Goal: Task Accomplishment & Management: Manage account settings

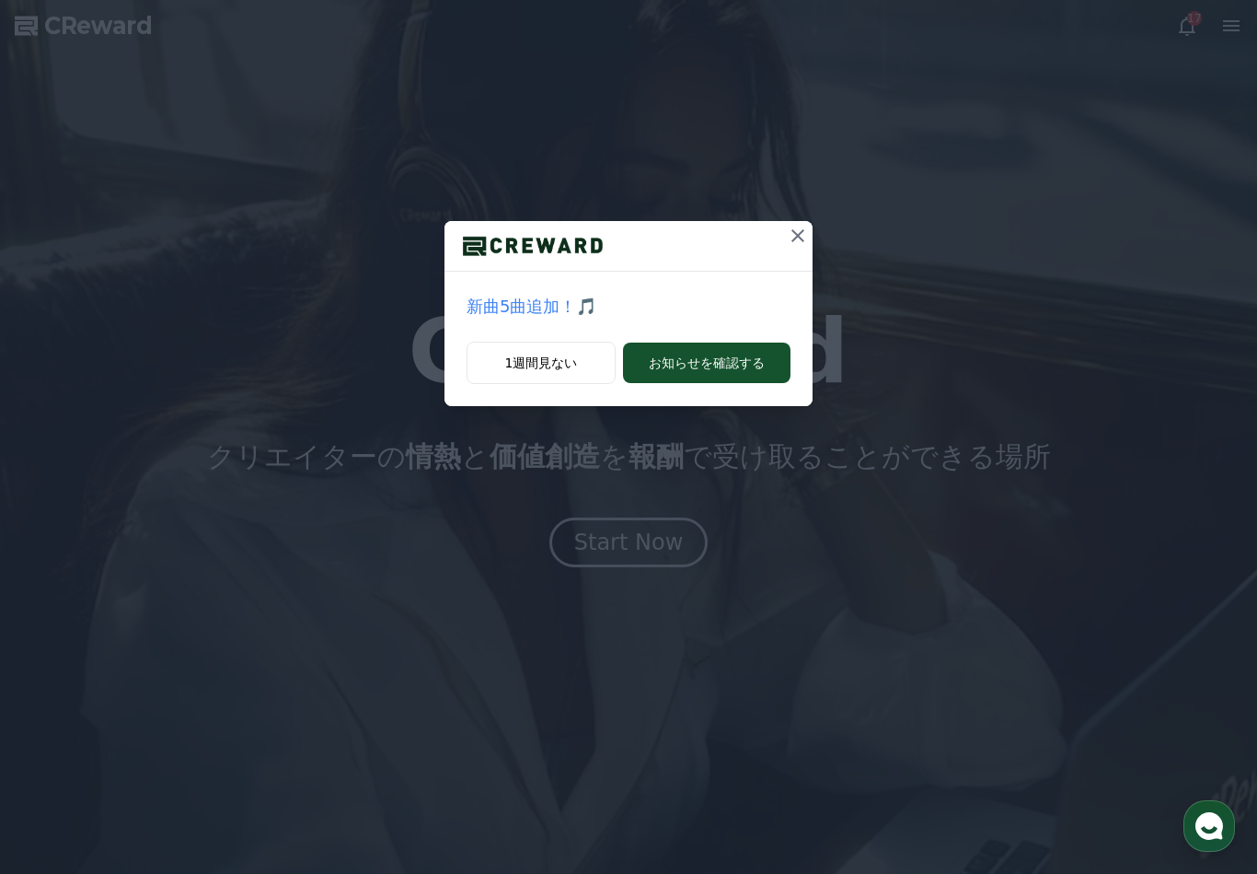
click at [798, 241] on icon at bounding box center [798, 236] width 22 height 22
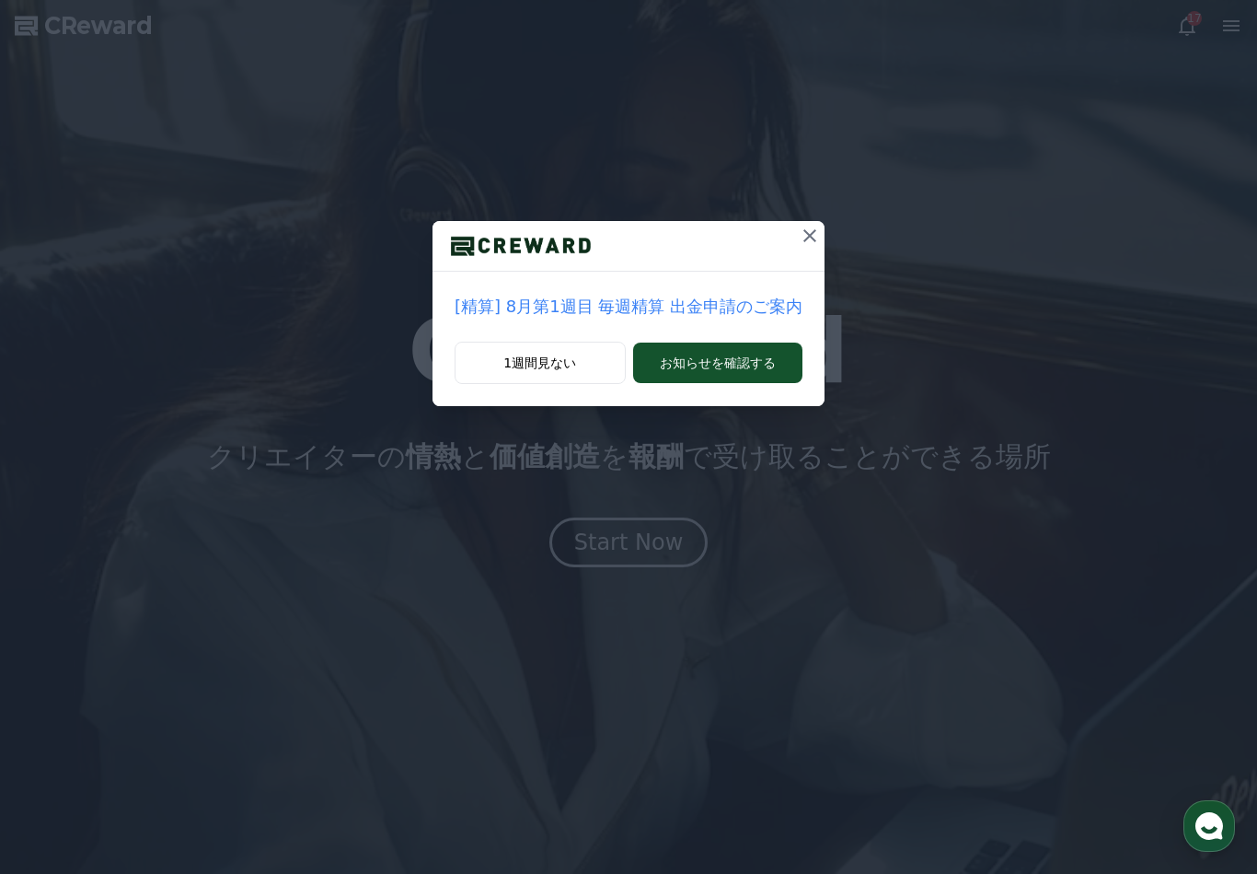
click at [810, 245] on button at bounding box center [809, 235] width 29 height 29
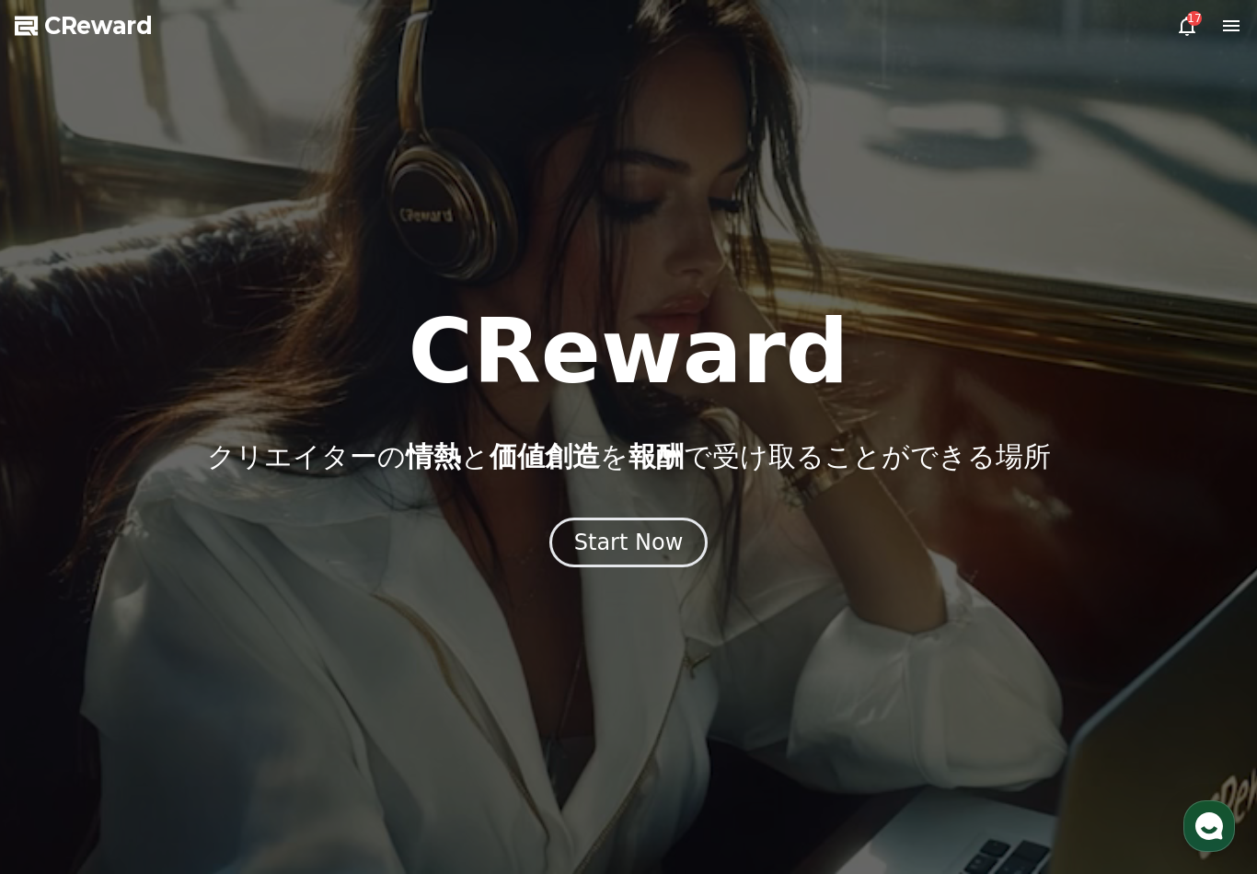
click at [658, 554] on div "Start Now" at bounding box center [629, 541] width 110 height 29
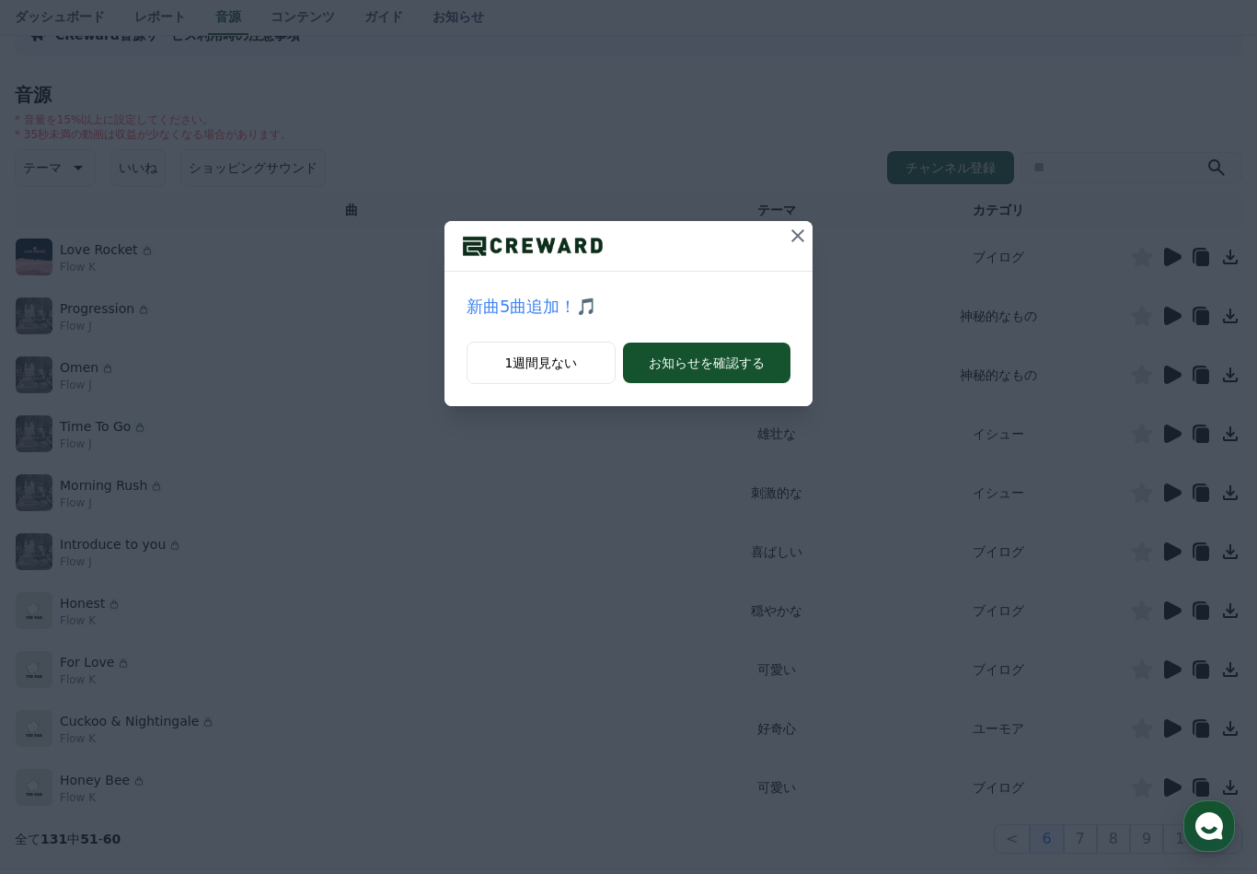
click at [800, 236] on icon at bounding box center [798, 236] width 22 height 22
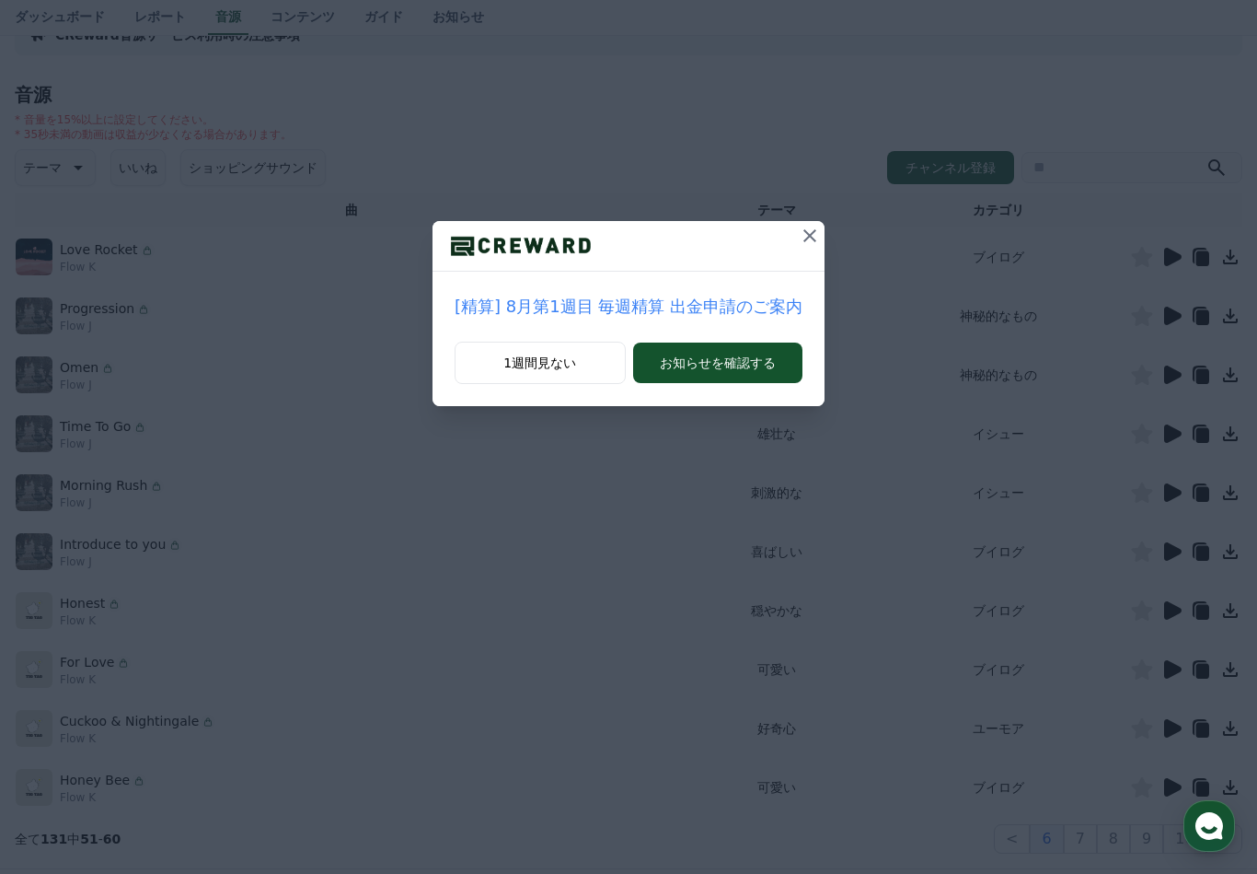
click at [803, 238] on icon at bounding box center [810, 236] width 22 height 22
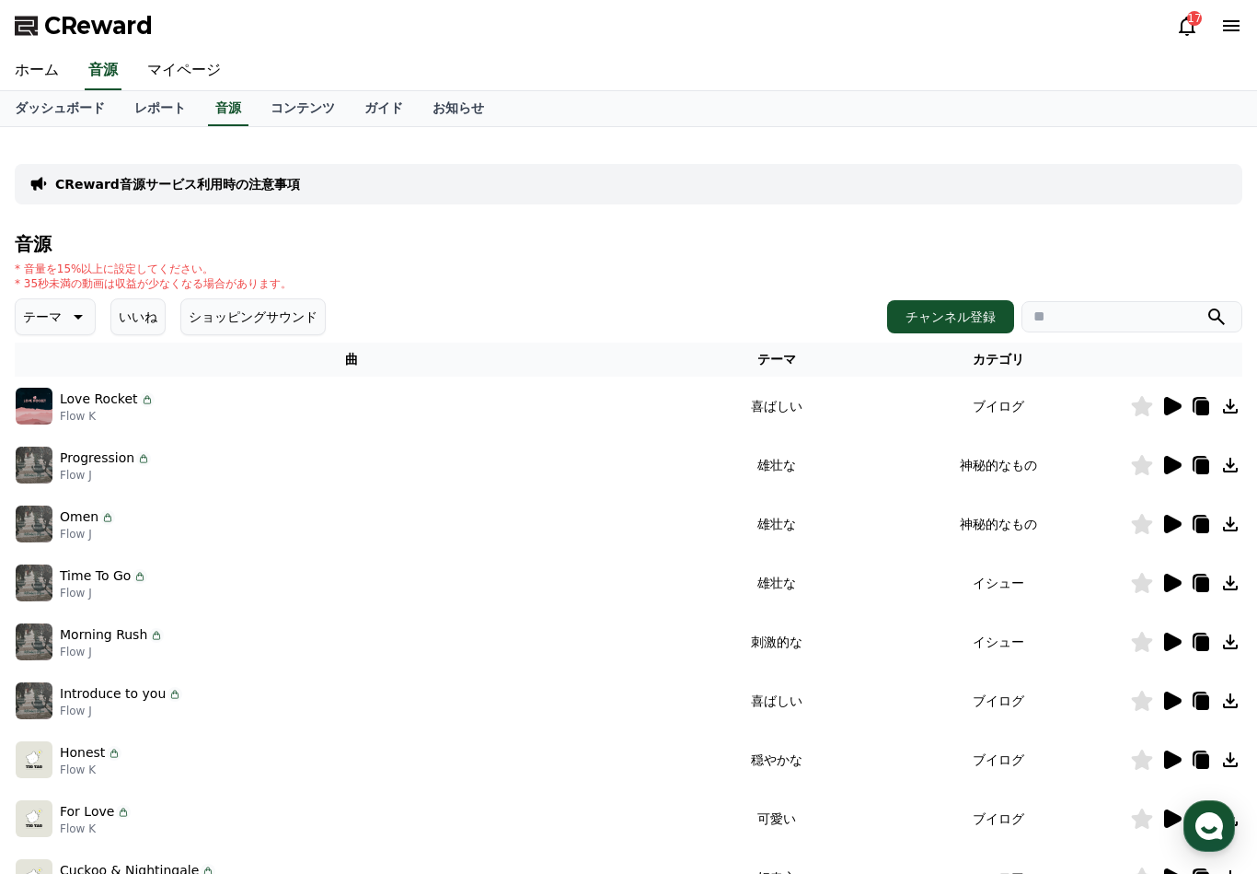
click at [188, 72] on link "マイページ" at bounding box center [184, 71] width 103 height 39
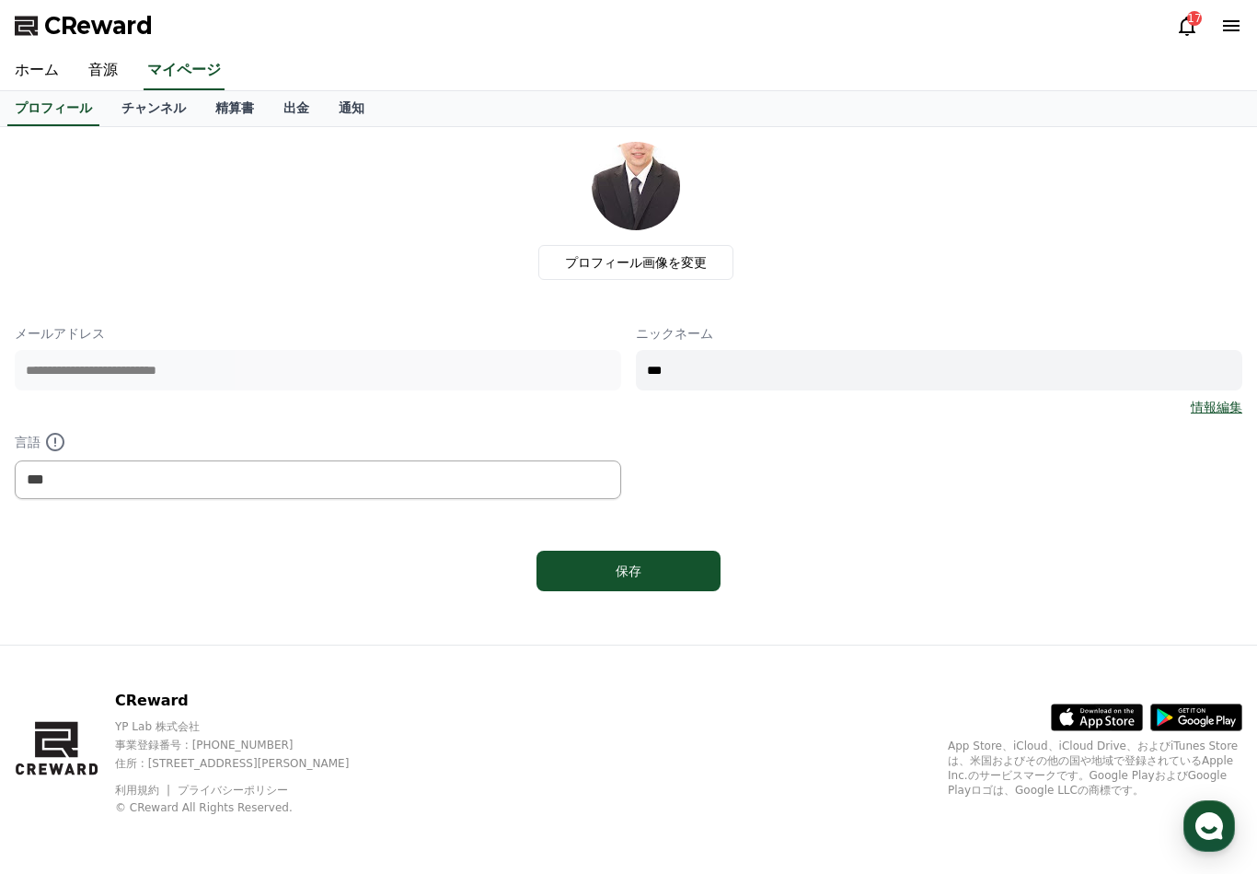
click at [220, 109] on link "精算書" at bounding box center [235, 108] width 68 height 35
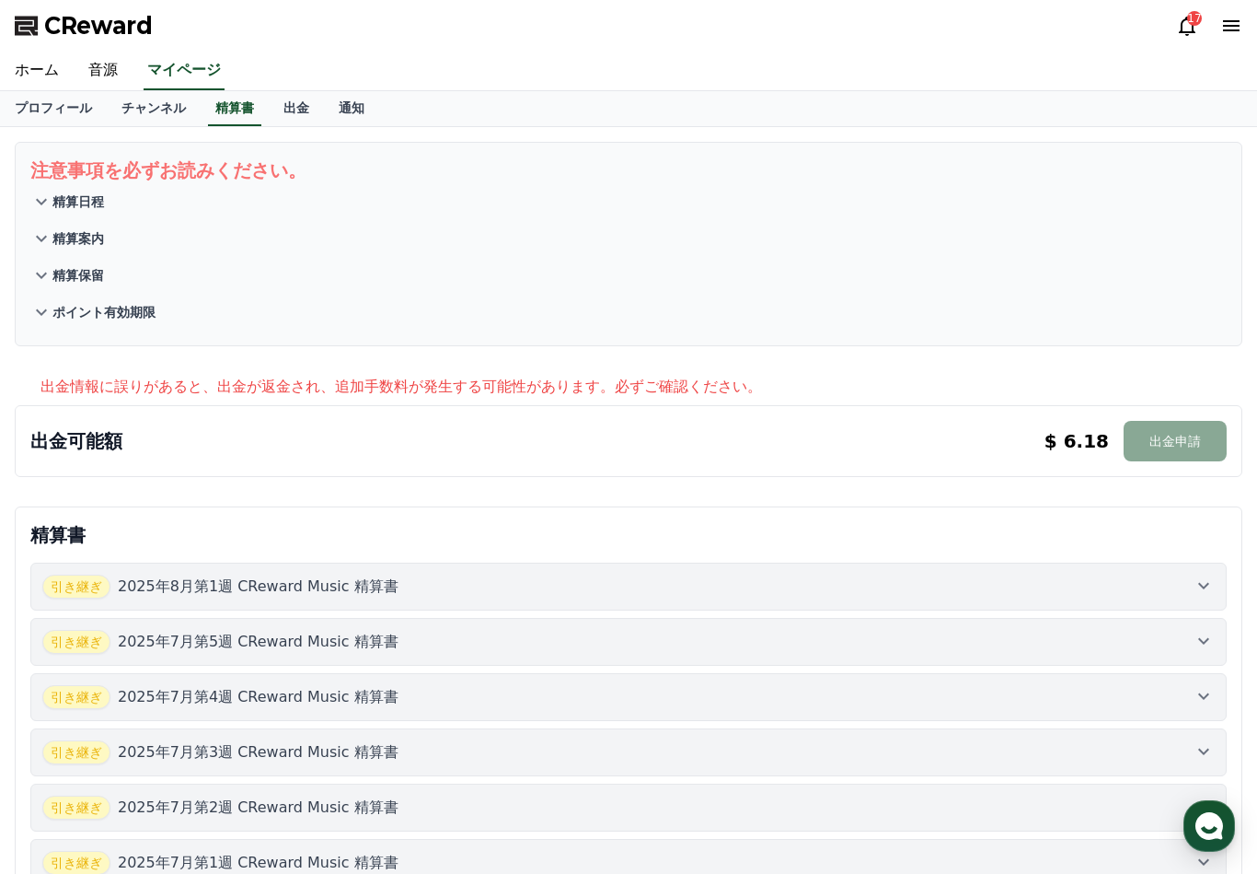
click at [1179, 29] on icon at bounding box center [1187, 26] width 22 height 22
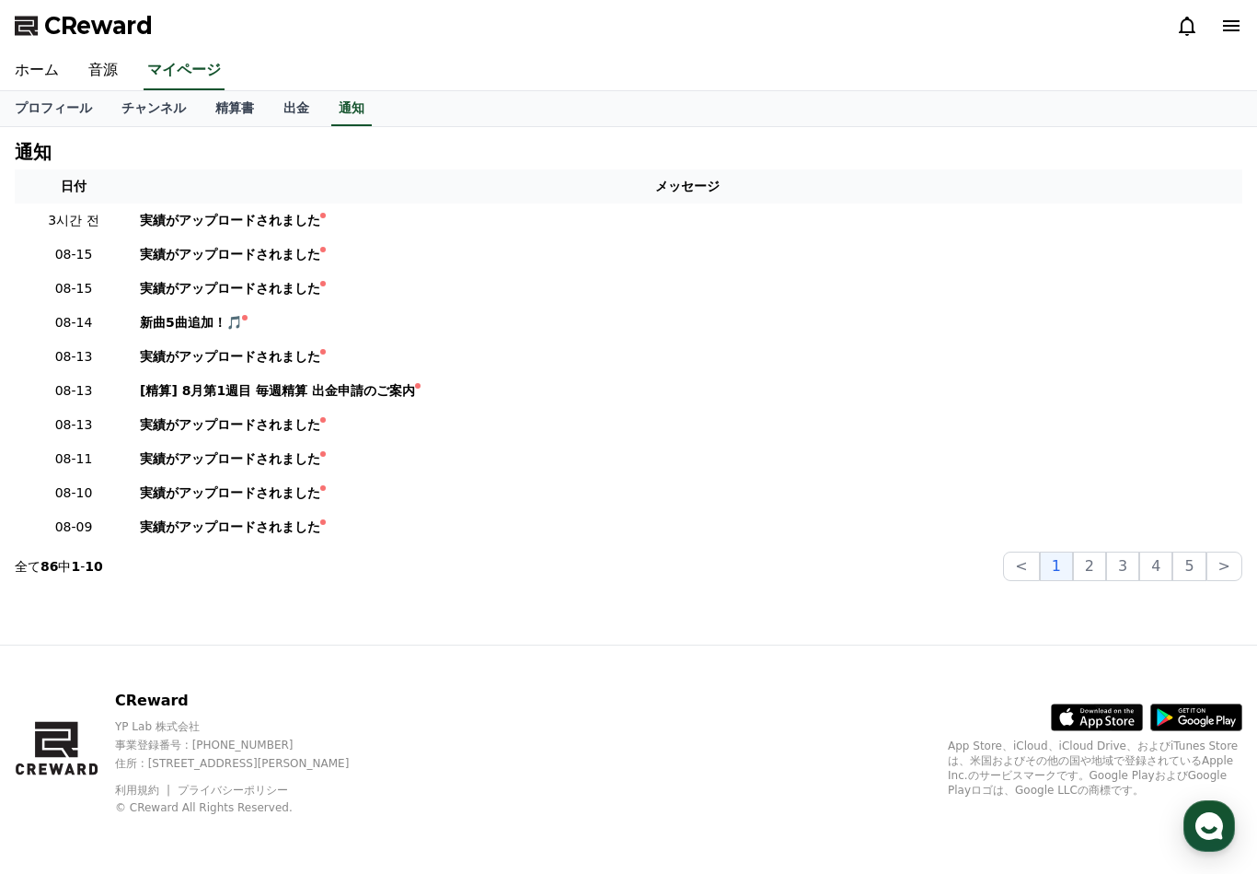
click at [1231, 36] on icon at bounding box center [1232, 26] width 22 height 22
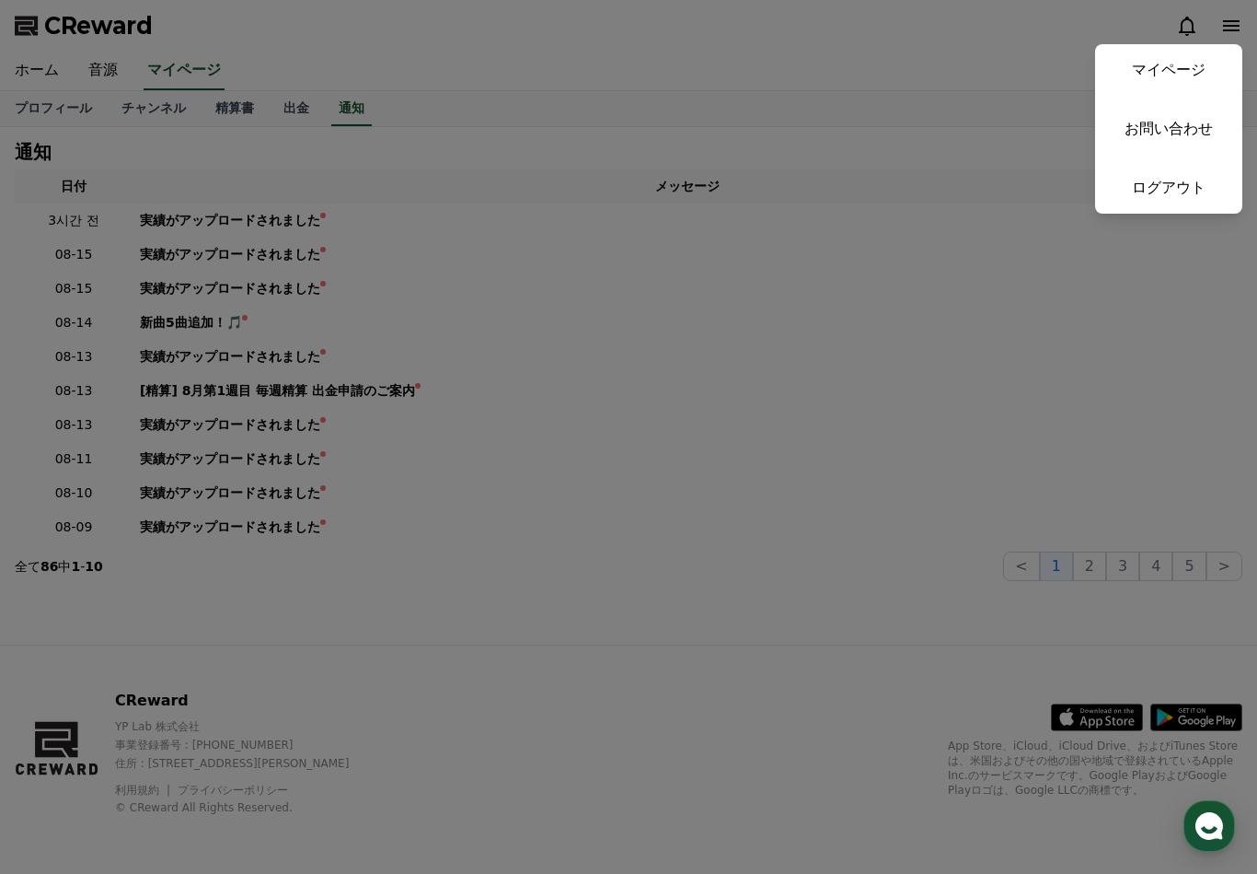
click at [1183, 71] on link "マイページ" at bounding box center [1168, 70] width 147 height 52
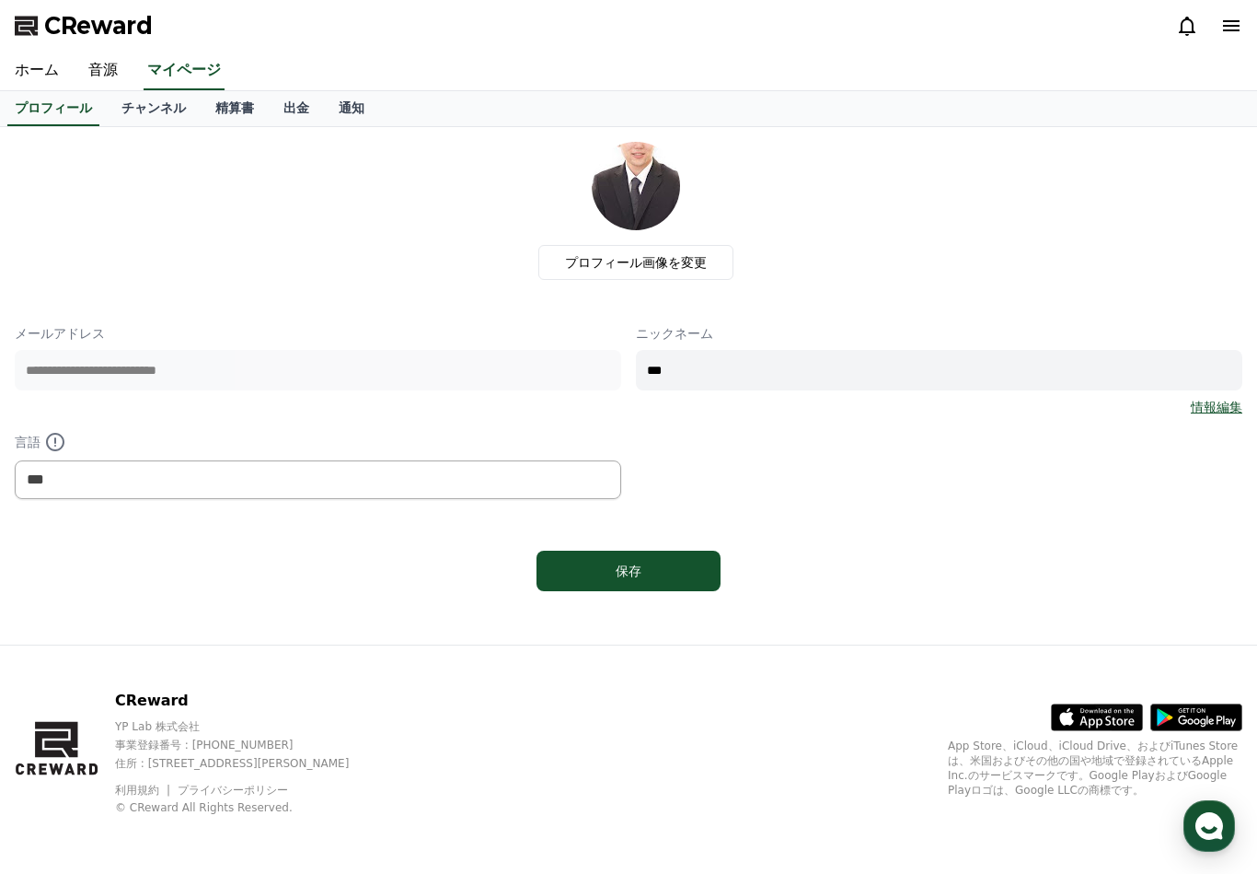
click at [113, 123] on link "チャンネル" at bounding box center [154, 108] width 94 height 35
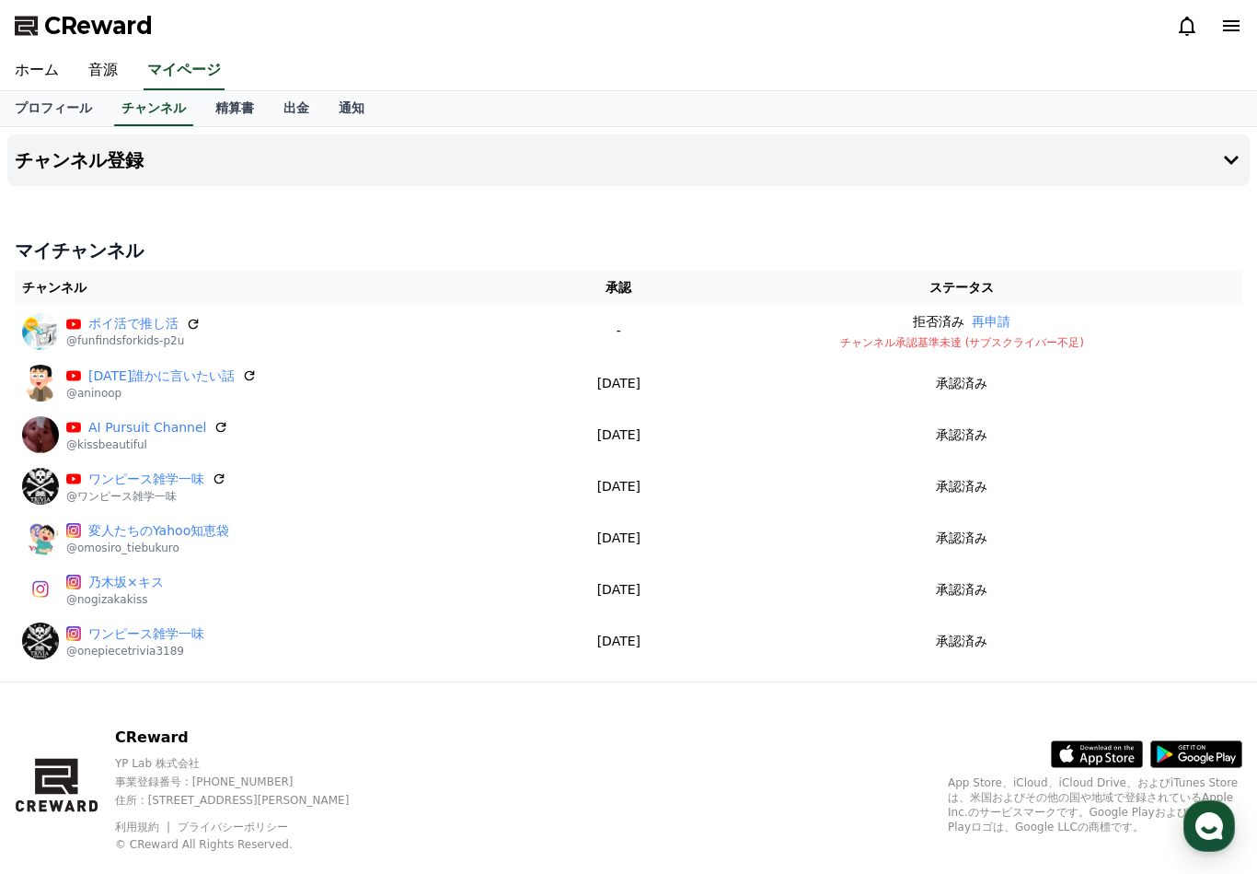
click at [326, 114] on link "通知" at bounding box center [351, 108] width 55 height 35
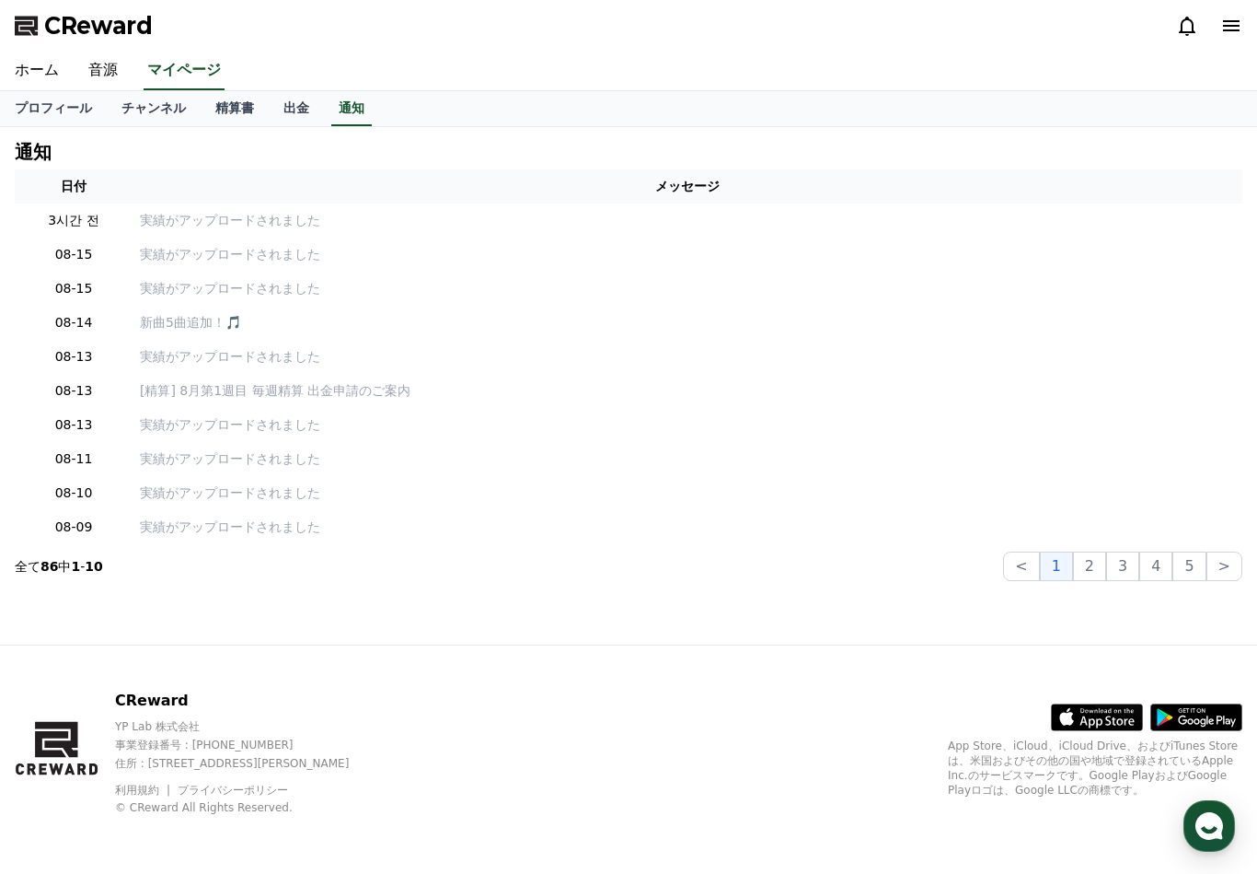
click at [271, 115] on link "出金" at bounding box center [296, 108] width 55 height 35
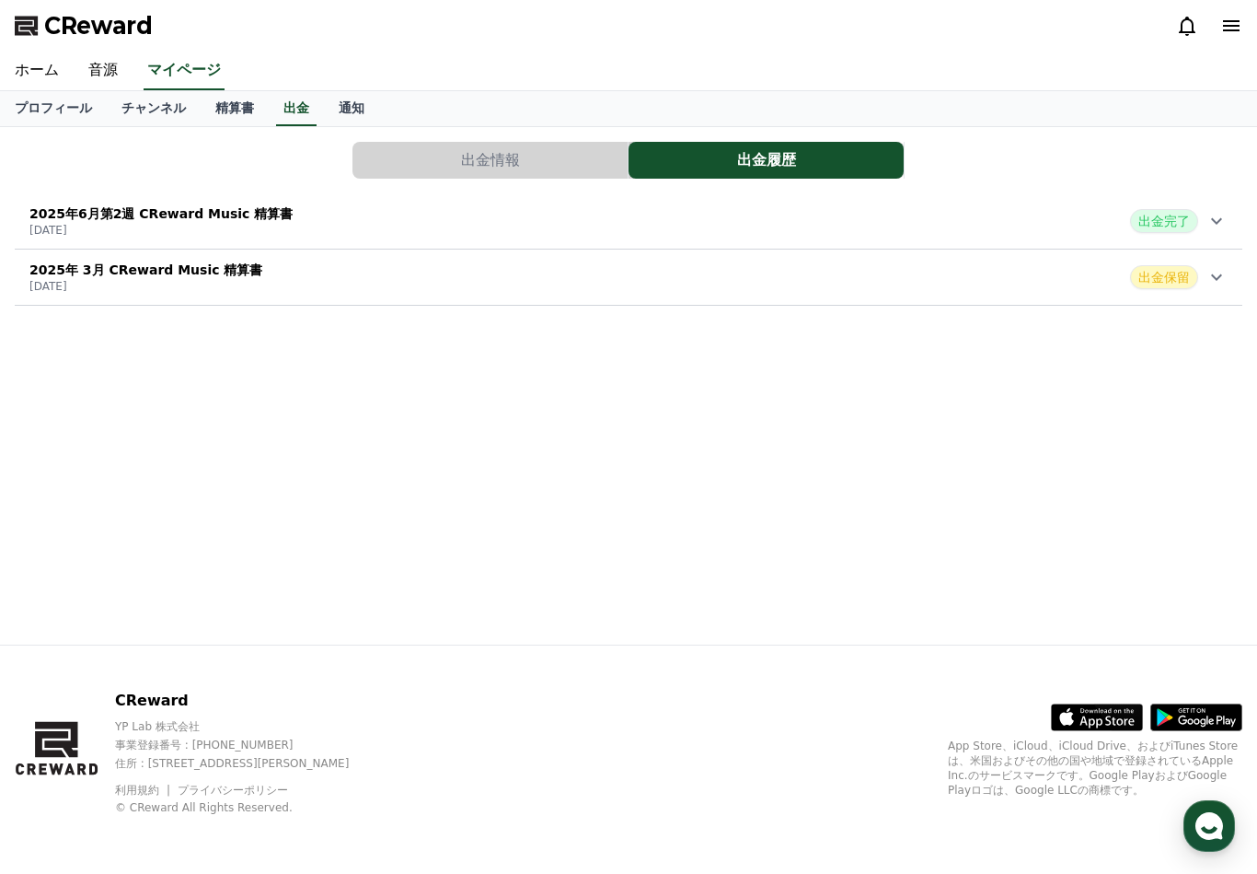
click at [1237, 278] on div "2025年 3月 CReward Music 精算書 2025-05-15 出金保留" at bounding box center [629, 277] width 1228 height 48
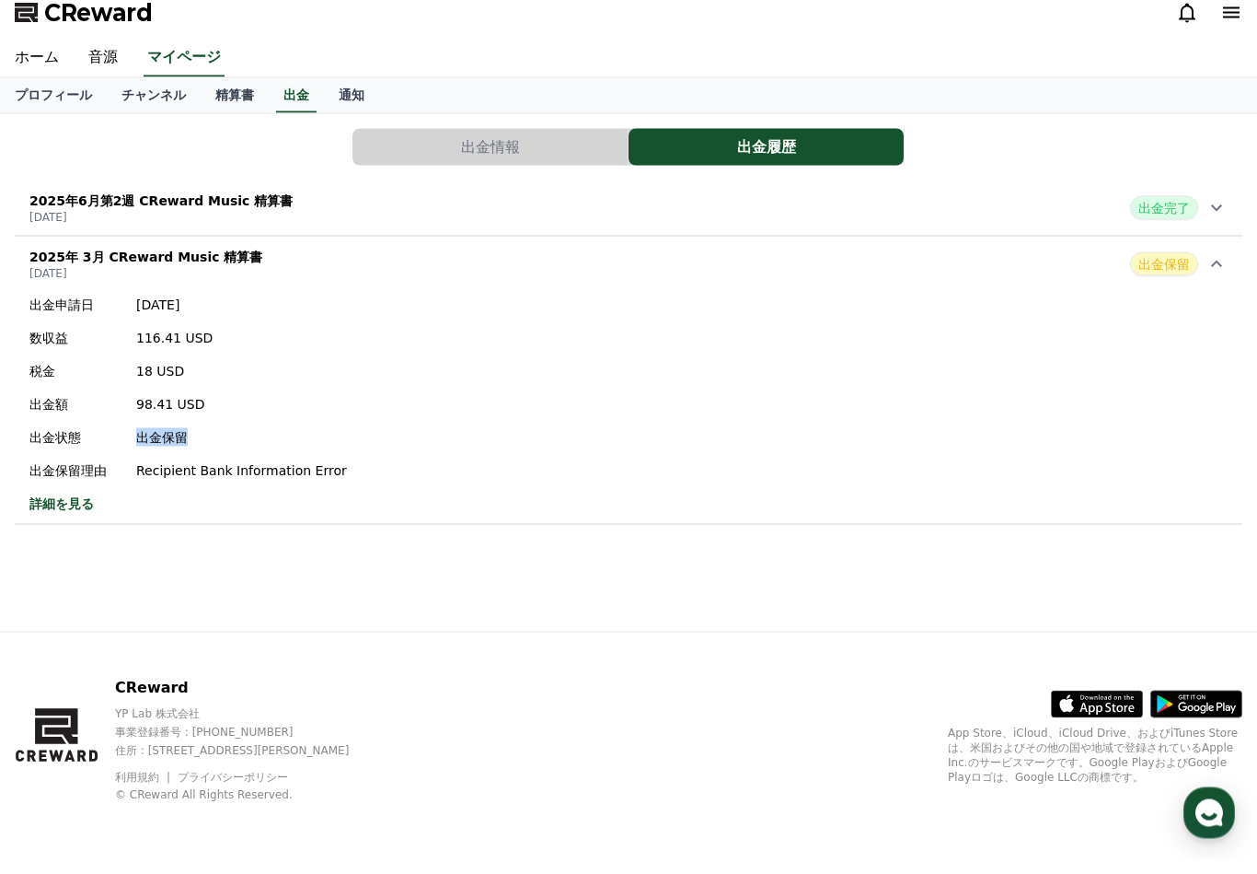
click at [1212, 346] on div "出金申請日 2025-05-15 数収益 116.41 USD 税金 18 USD 出金額 98.41 USD 出金状態 出金保留 出金保留理由 Recipi…" at bounding box center [629, 417] width 1228 height 232
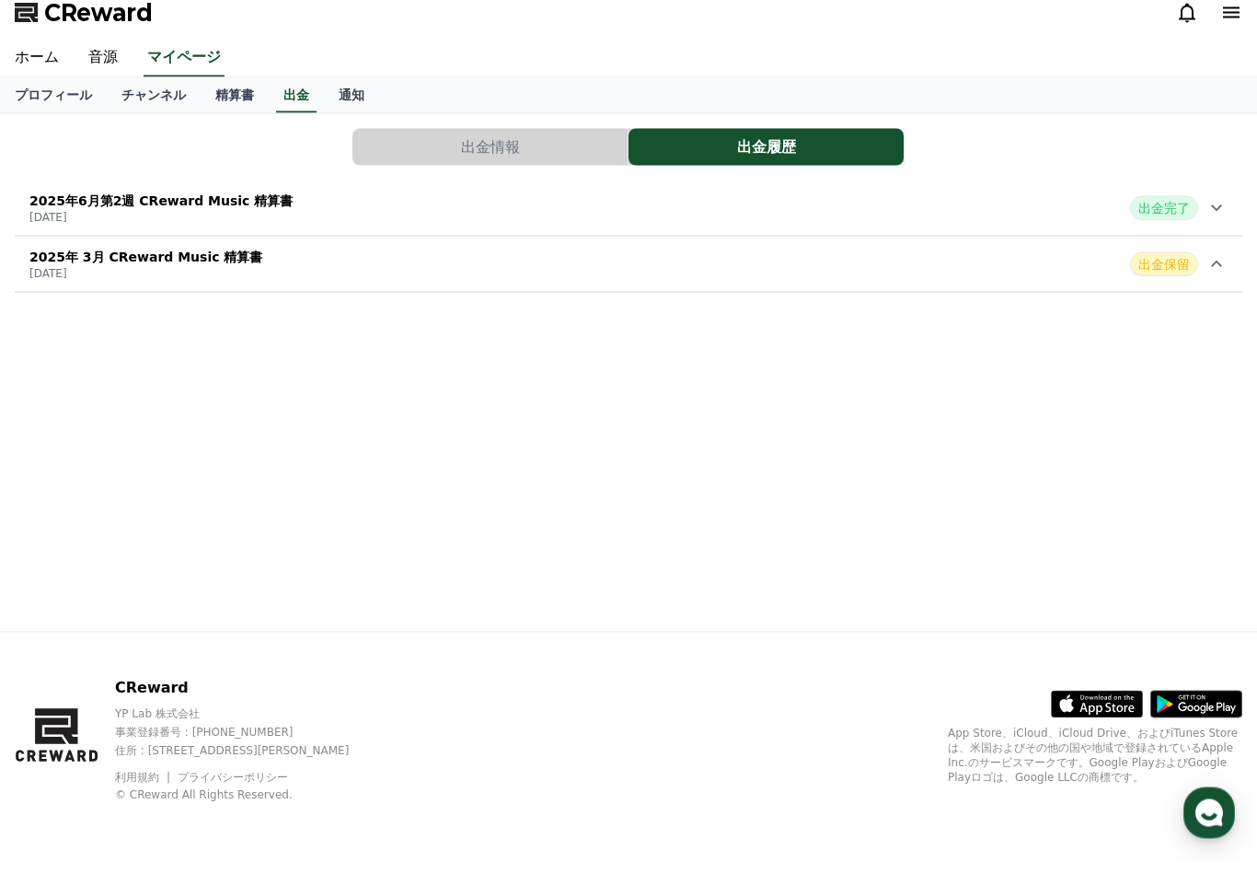
scroll to position [33, 0]
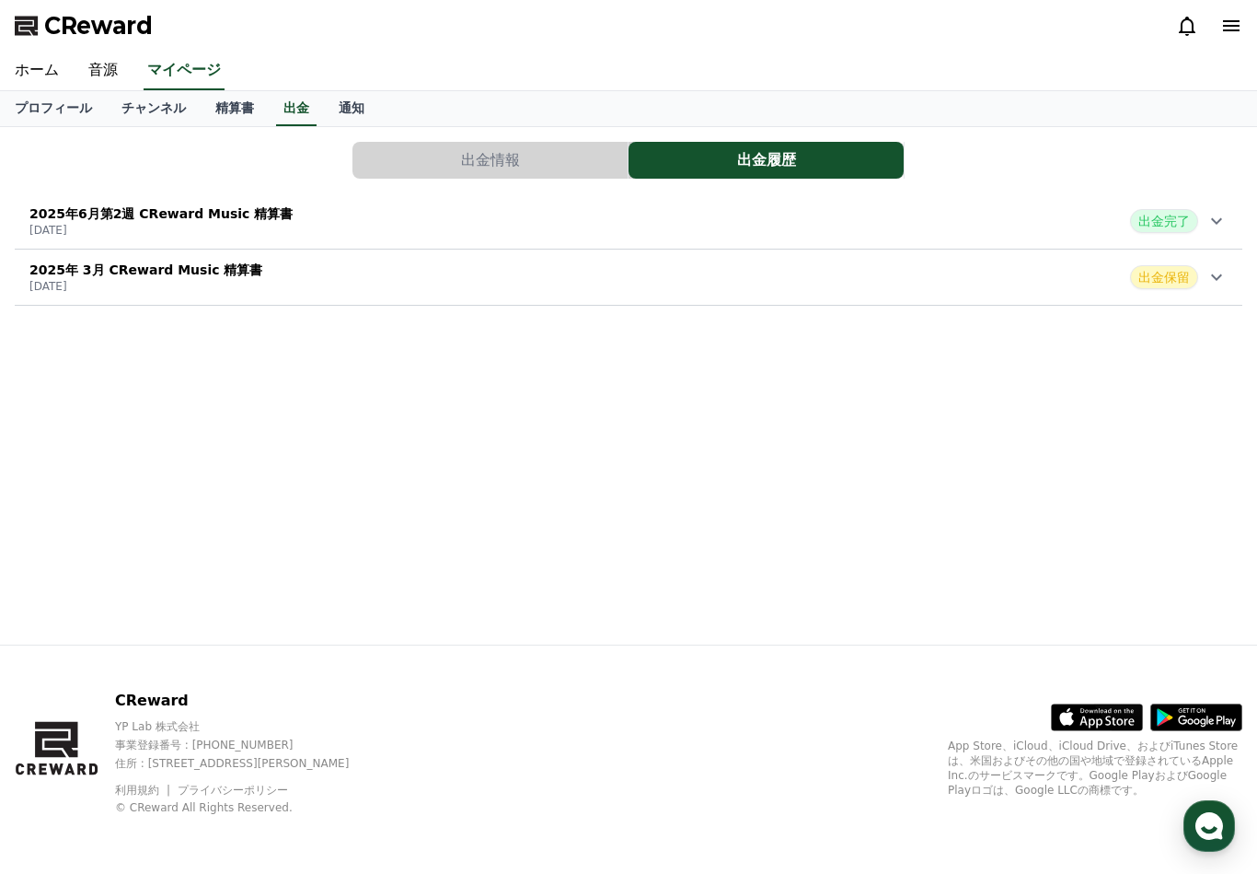
click at [1219, 822] on use "button" at bounding box center [1210, 826] width 28 height 28
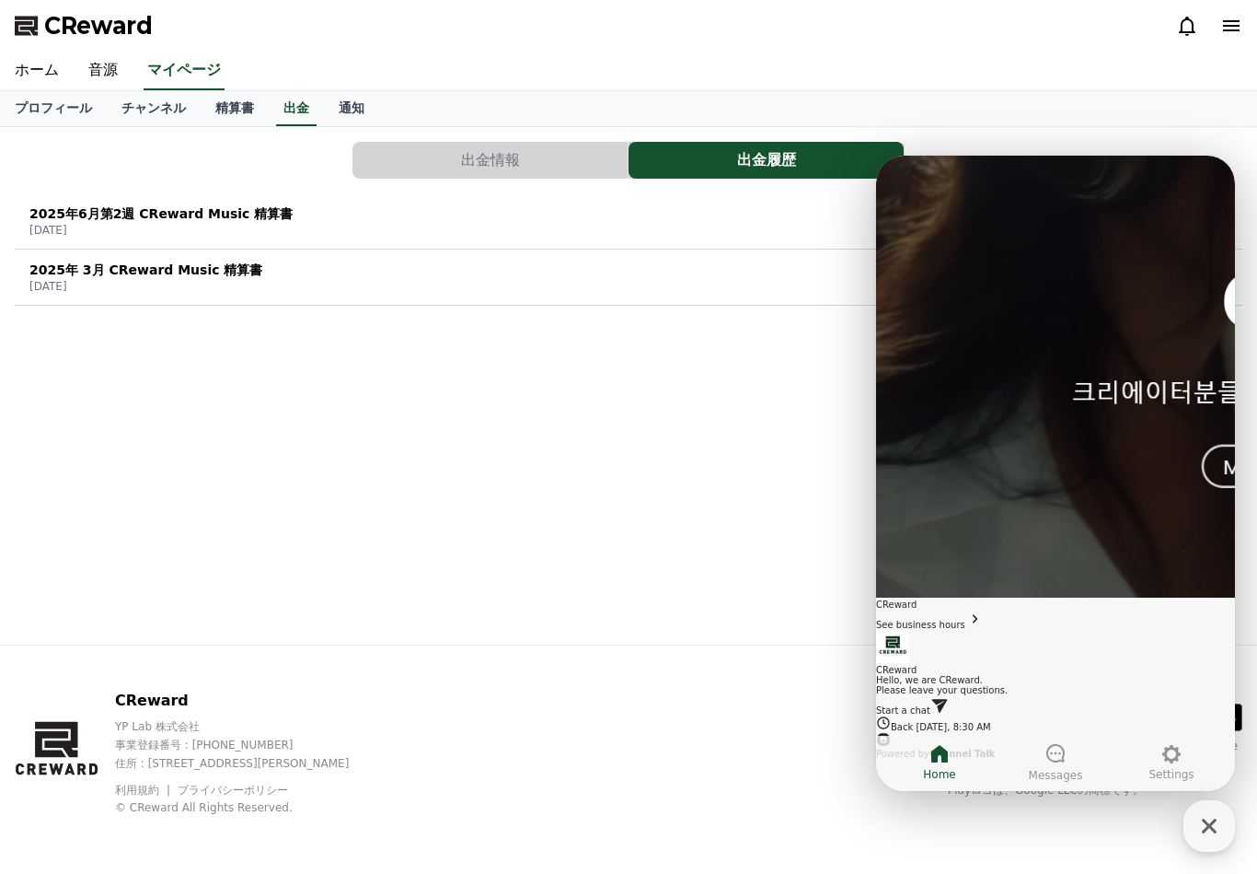
click at [949, 695] on icon at bounding box center [940, 704] width 18 height 18
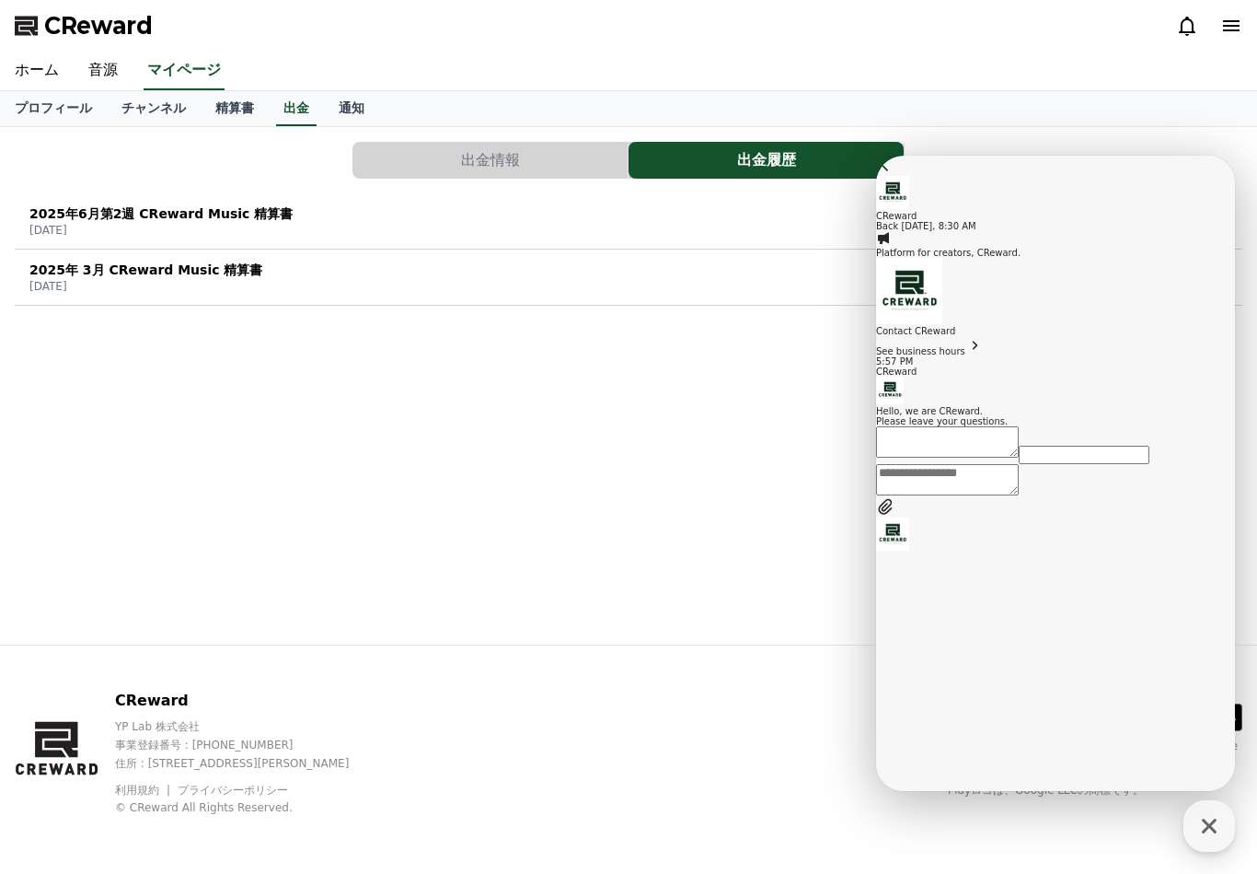
click at [1019, 495] on textarea "Messenger Input Textarea" at bounding box center [947, 479] width 143 height 31
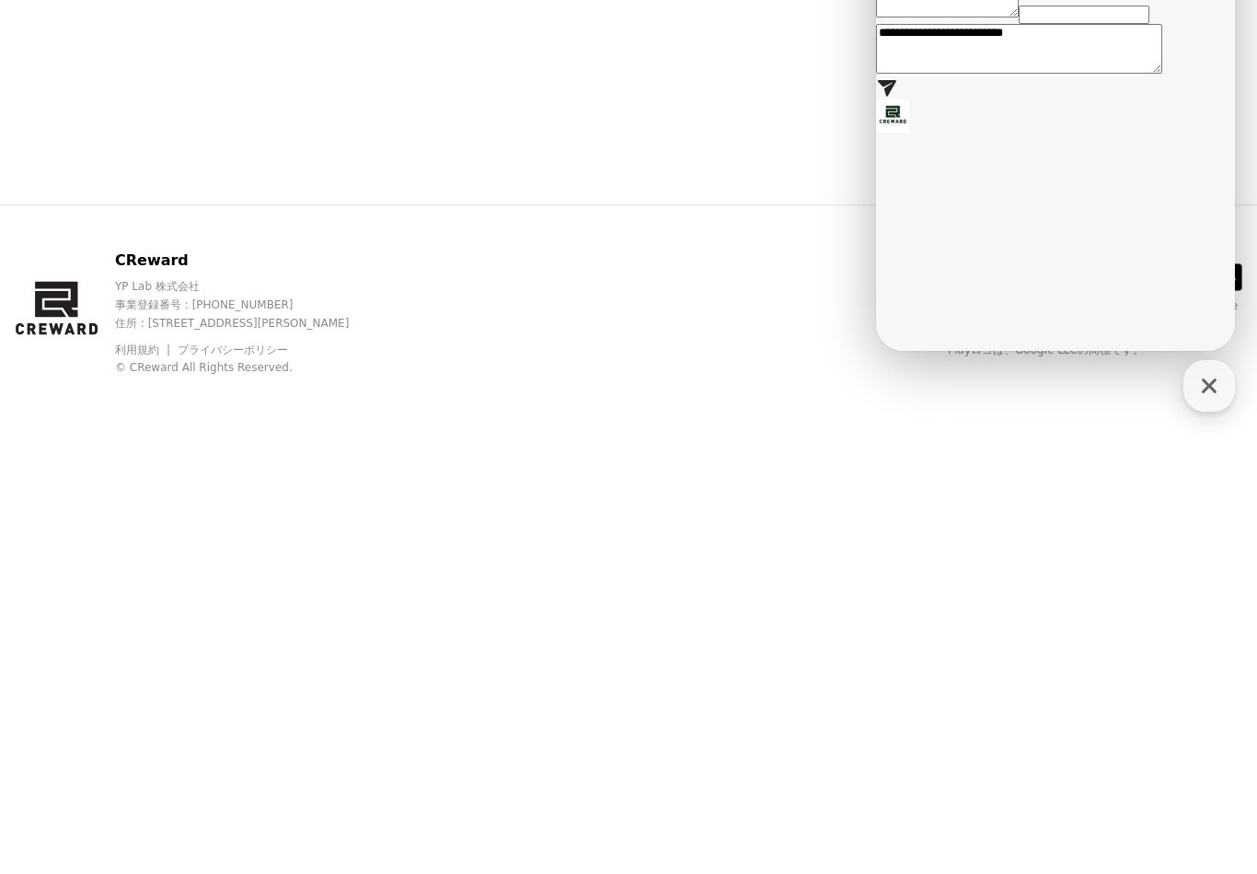
type textarea "**********"
click at [898, 98] on icon at bounding box center [887, 86] width 22 height 22
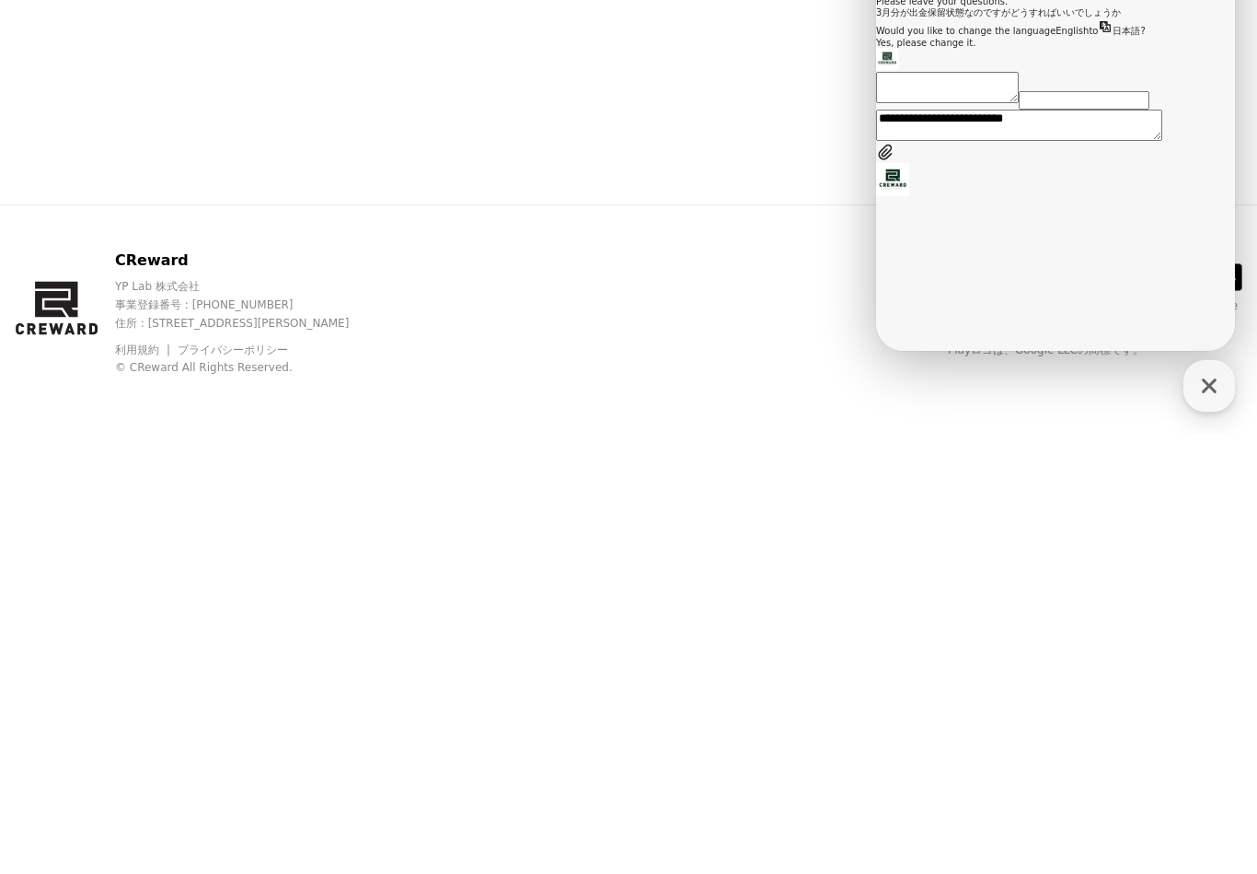
click at [933, 645] on div "CReward YP Lab 株式会社 事業登録番号 : 655-81-03655 住所 : 京畿道金浦市陽村邑陽谷路495, 3階305-BI16号 利用規…" at bounding box center [628, 759] width 1257 height 228
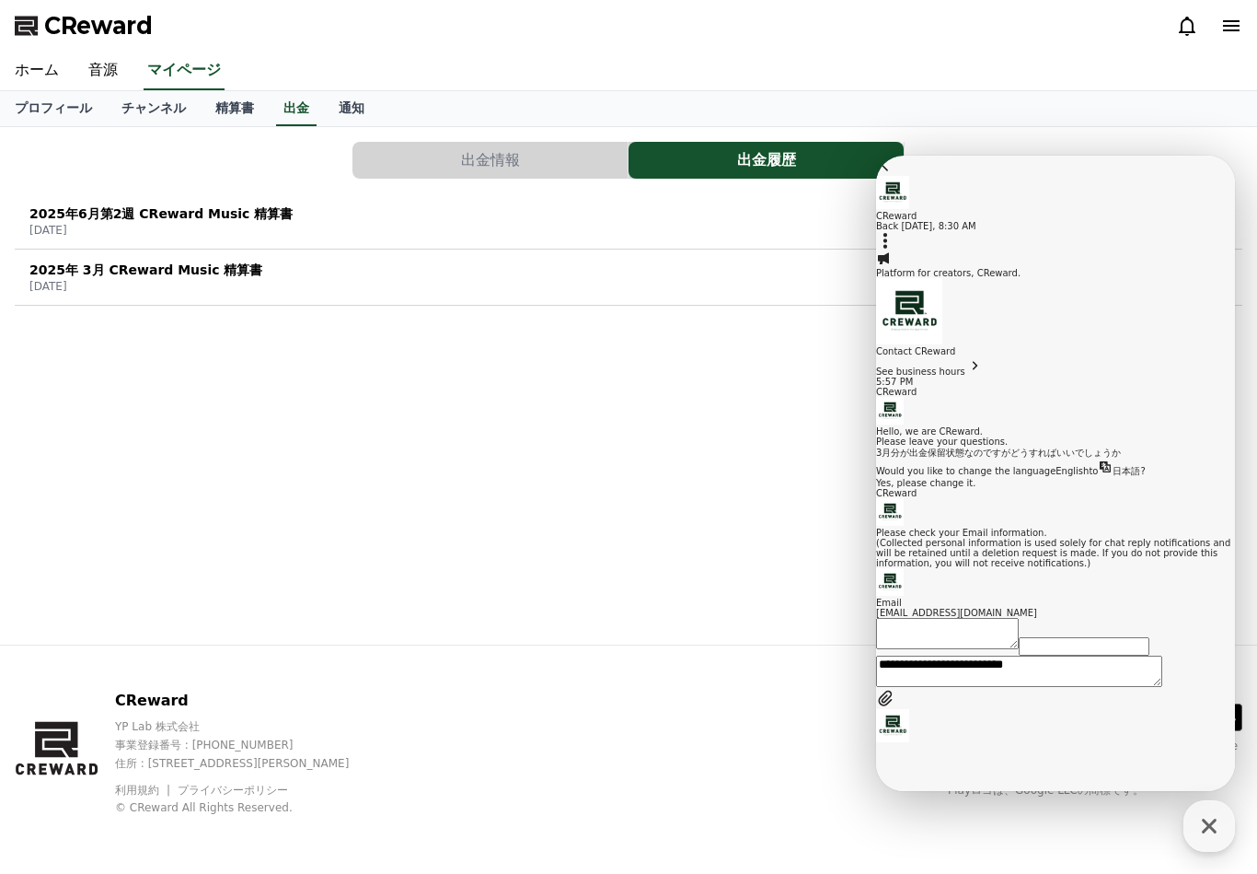
scroll to position [260, 0]
click at [1220, 791] on div "Message actions Close bottom sheet modal" at bounding box center [1055, 806] width 359 height 30
click at [887, 233] on icon at bounding box center [886, 241] width 4 height 16
click at [1038, 791] on div "View More Close bottom sheet modal Leave the Chat" at bounding box center [1055, 818] width 359 height 54
click at [1080, 791] on div "Message actions Close bottom sheet modal" at bounding box center [1055, 806] width 359 height 30
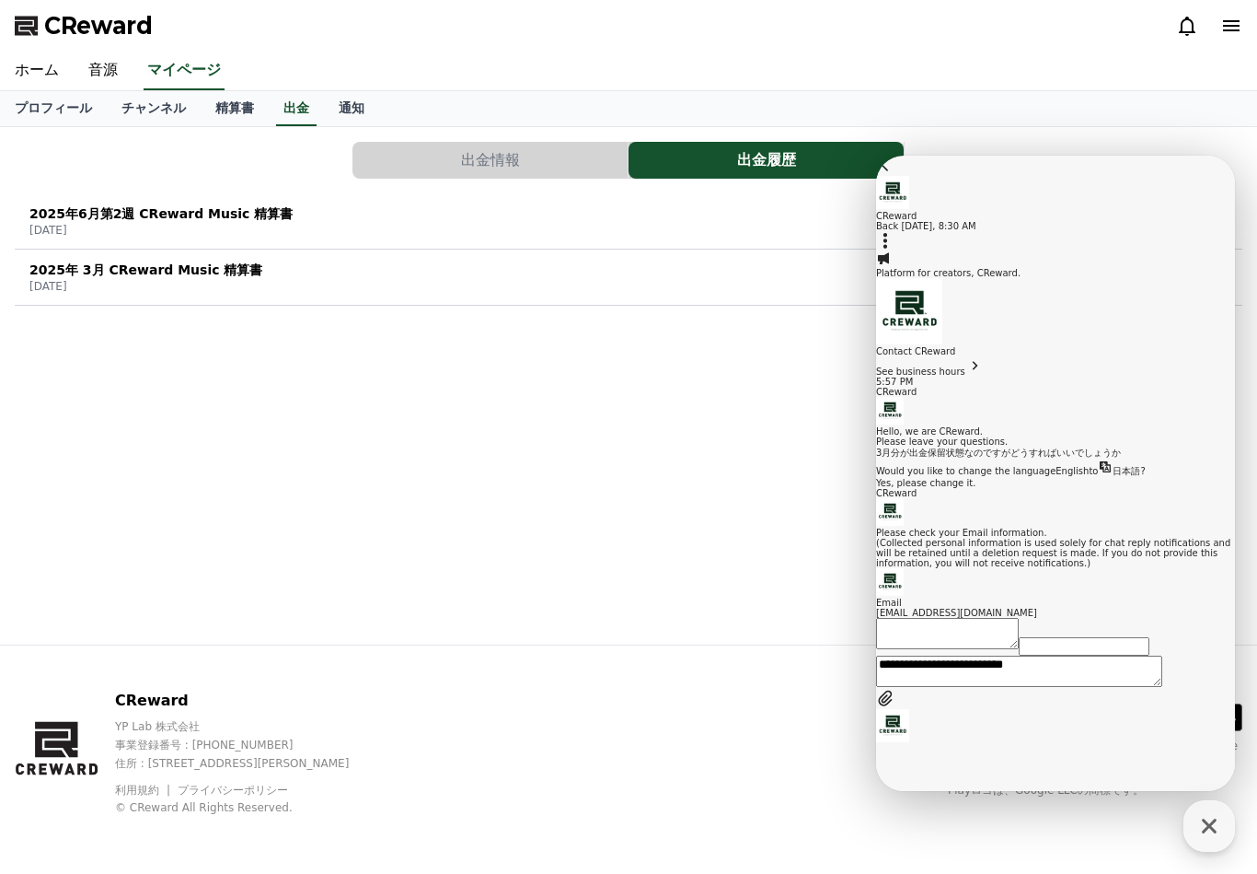
click at [1084, 538] on div "(Collected personal information is used solely for chat reply notifications and…" at bounding box center [1055, 553] width 359 height 30
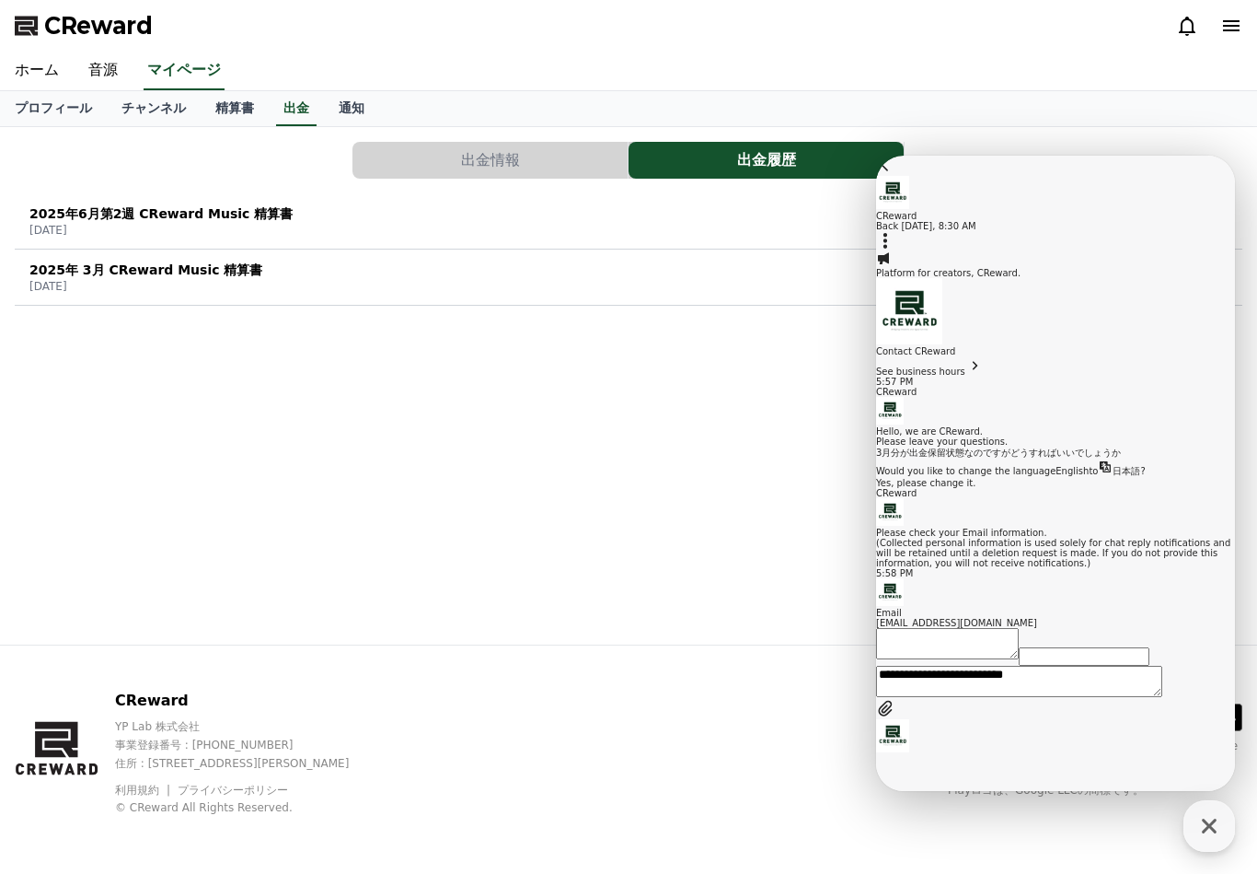
scroll to position [276, 0]
click at [1102, 538] on div "(Collected personal information is used solely for chat reply notifications and…" at bounding box center [1055, 553] width 359 height 30
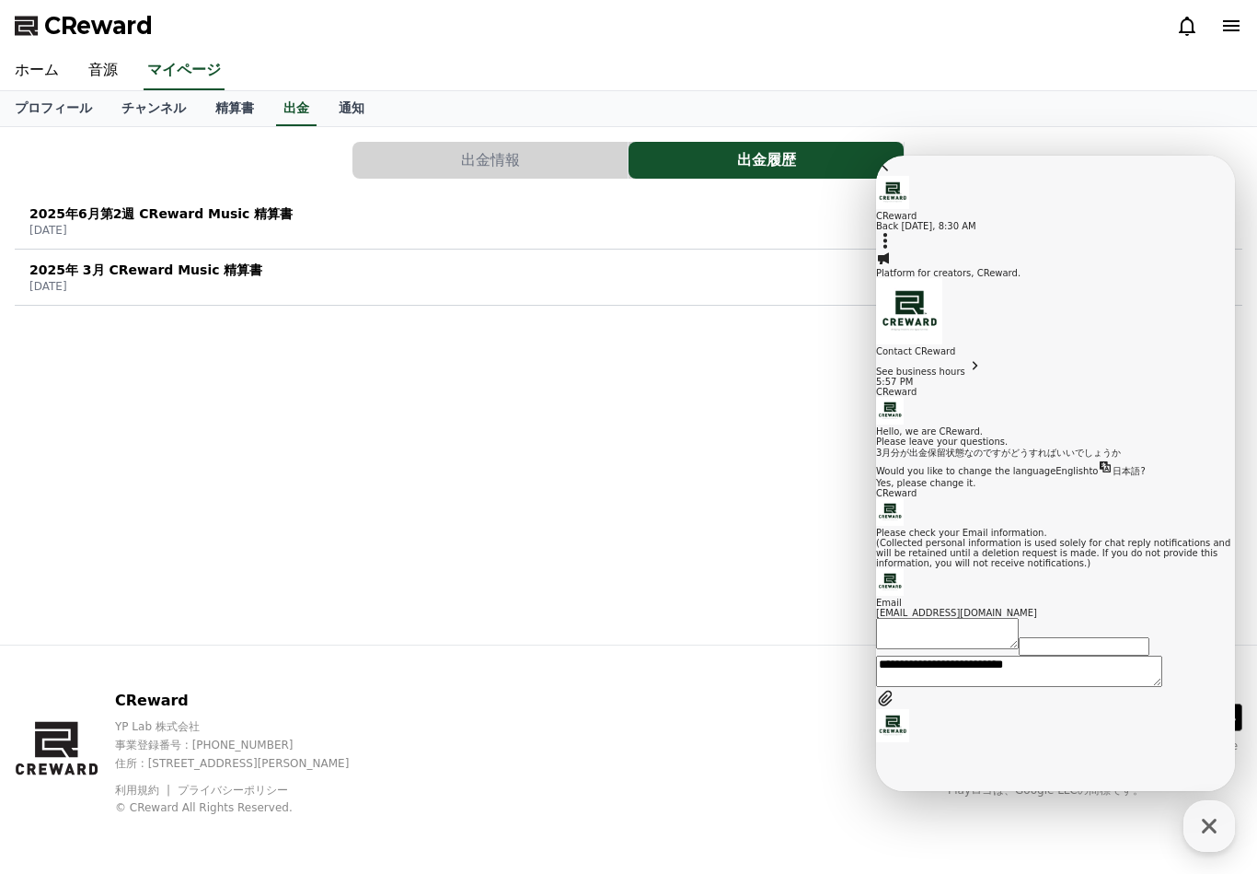
click at [1109, 791] on div "Message actions Close bottom sheet modal" at bounding box center [1055, 806] width 359 height 30
